Goal: Book appointment/travel/reservation

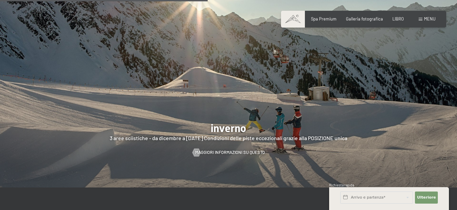
scroll to position [1311, 0]
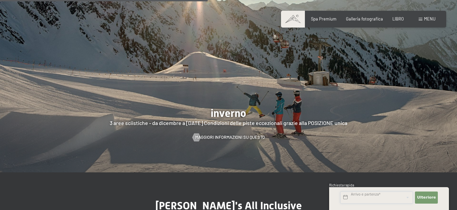
click at [391, 197] on input "text" at bounding box center [376, 198] width 73 height 12
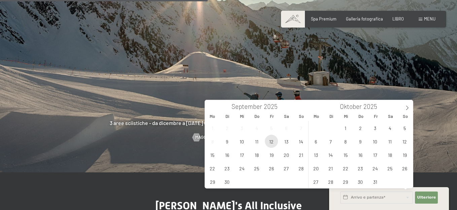
click at [271, 143] on span "12" at bounding box center [271, 141] width 13 height 13
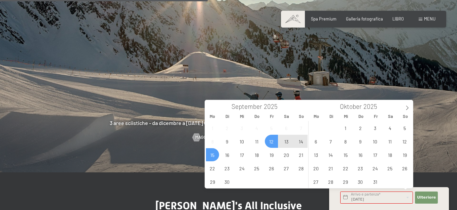
click at [214, 155] on span "15" at bounding box center [212, 154] width 13 height 13
type input "Fr. 12.09.2025 - Mo. 15.09.2025"
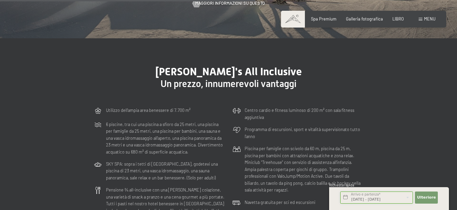
scroll to position [1446, 0]
click at [430, 197] on font "Ulteriore" at bounding box center [426, 197] width 19 height 4
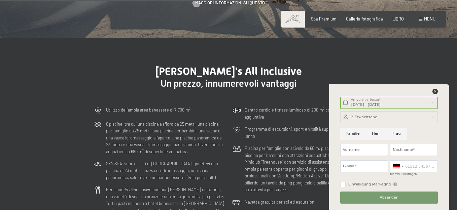
scroll to position [0, 0]
click at [402, 167] on div at bounding box center [397, 166] width 15 height 11
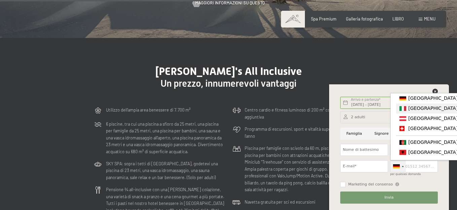
click at [411, 111] on font "[GEOGRAPHIC_DATA]" at bounding box center [432, 108] width 49 height 5
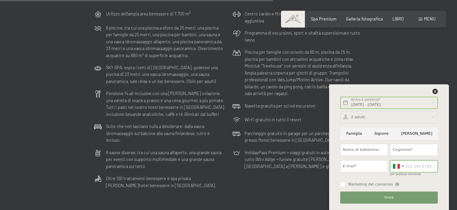
scroll to position [1547, 0]
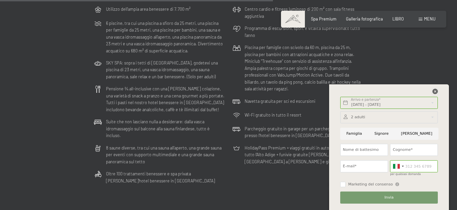
click at [435, 90] on icon at bounding box center [434, 91] width 5 height 5
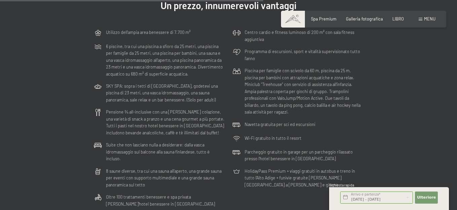
scroll to position [1480, 0]
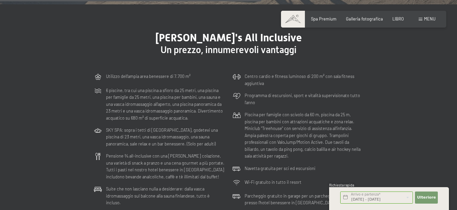
click at [426, 17] on font "menu" at bounding box center [429, 18] width 11 height 5
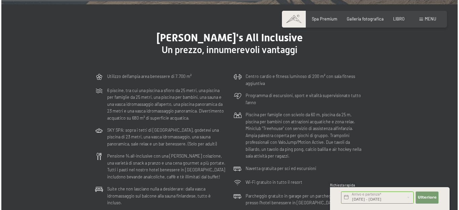
scroll to position [1485, 0]
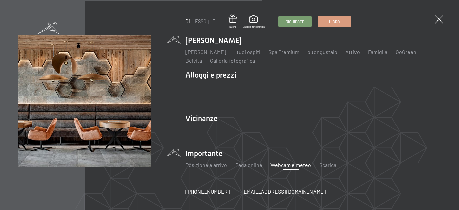
click at [292, 162] on font "Webcam e meteo" at bounding box center [291, 165] width 41 height 6
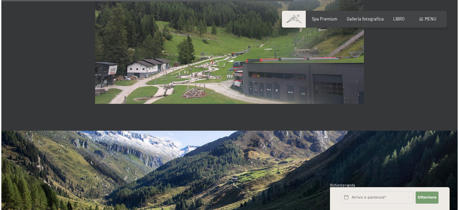
scroll to position [1076, 0]
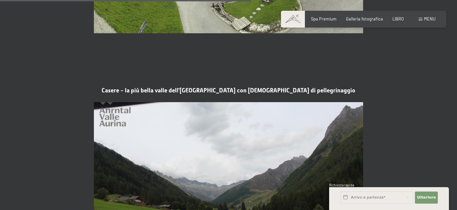
click at [421, 21] on div "menu" at bounding box center [426, 19] width 17 height 6
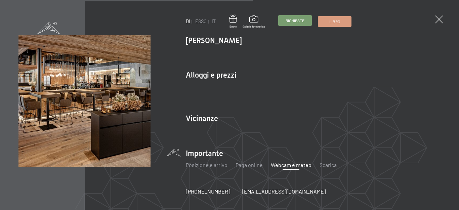
click at [289, 22] on font "Richieste" at bounding box center [295, 20] width 19 height 5
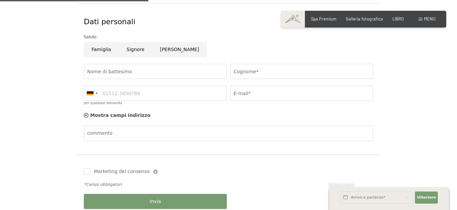
scroll to position [202, 0]
